Goal: Find specific page/section: Find specific page/section

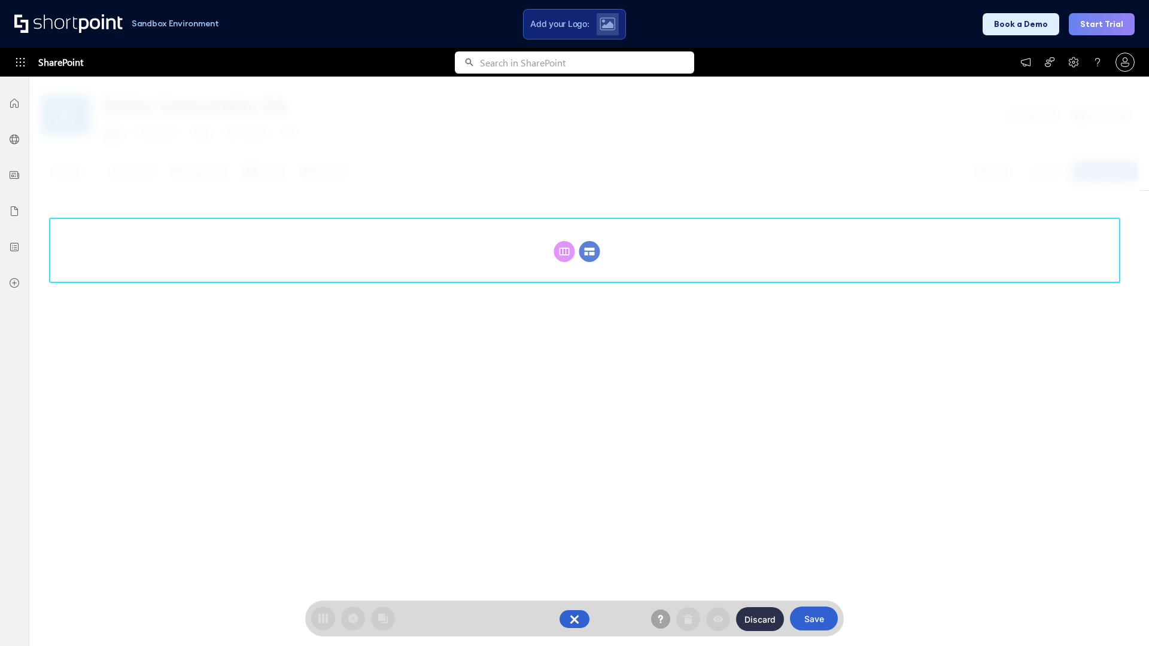
click at [589, 251] on circle at bounding box center [589, 251] width 21 height 21
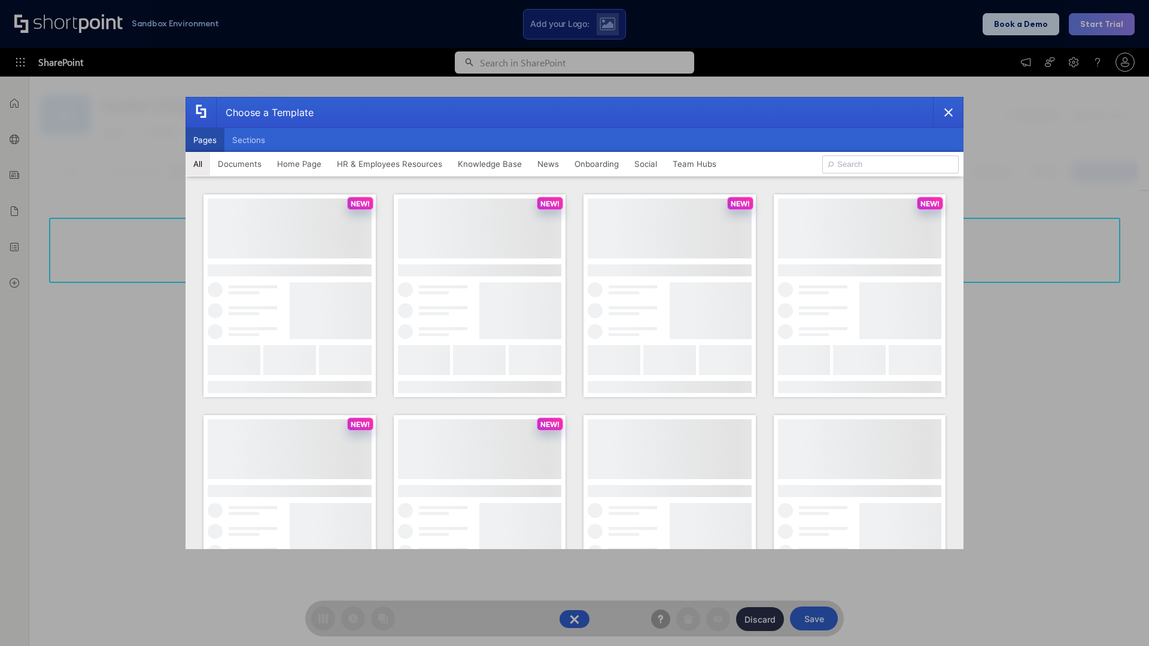
click at [205, 140] on button "Pages" at bounding box center [204, 140] width 39 height 24
type input "HR 2"
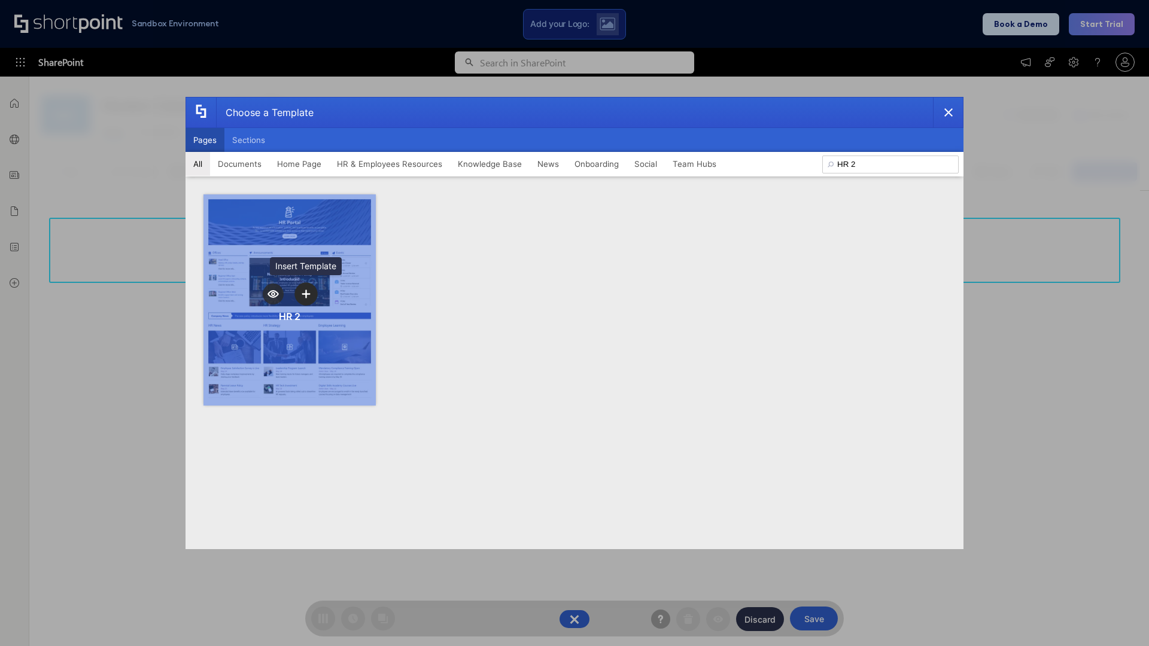
click at [306, 294] on icon "template selector" at bounding box center [306, 294] width 8 height 8
